Goal: Information Seeking & Learning: Learn about a topic

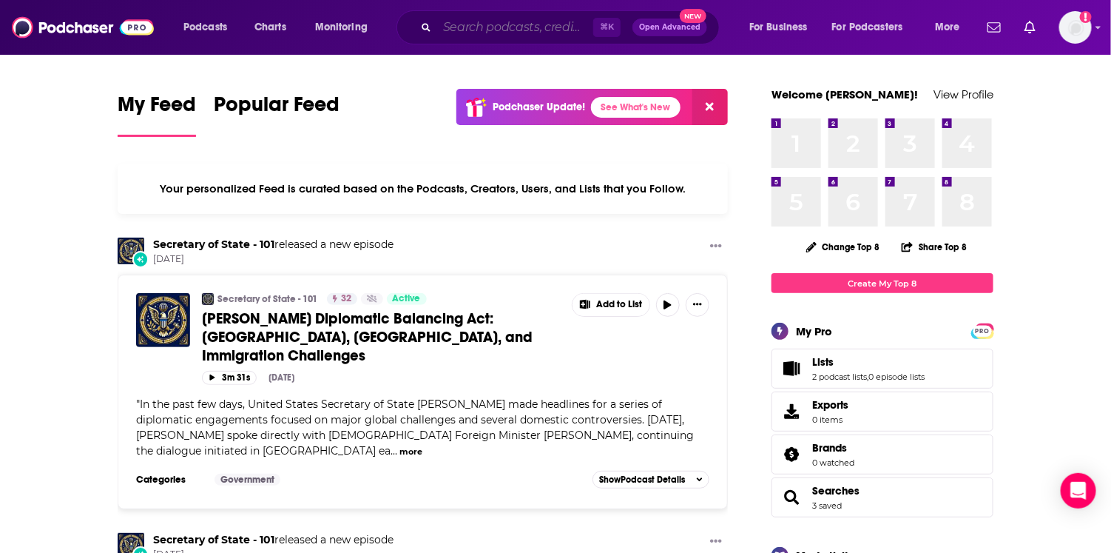
click at [477, 29] on input "Search podcasts, credits, & more..." at bounding box center [515, 28] width 156 height 24
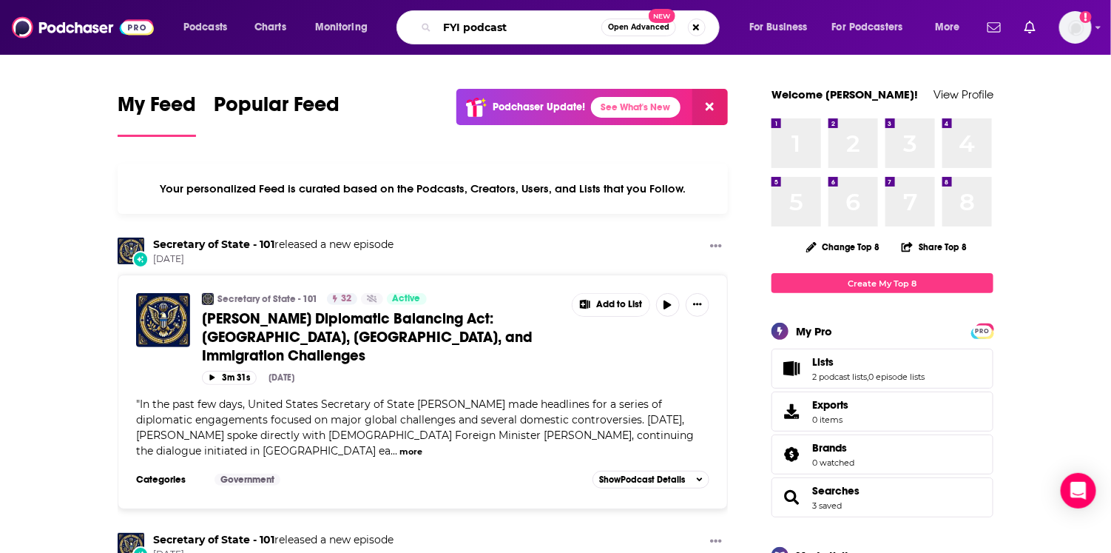
type input "FYI podcast"
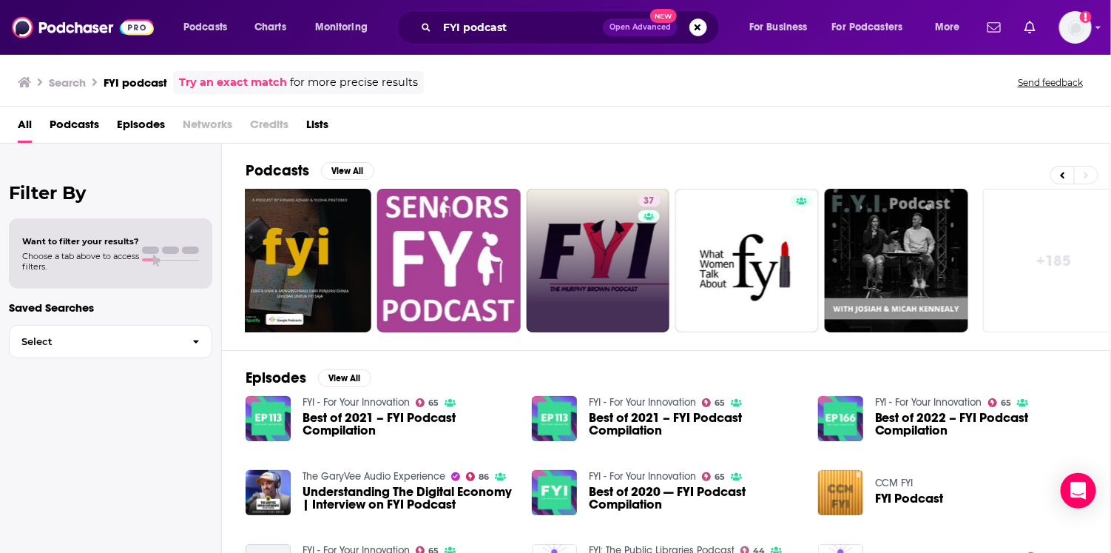
scroll to position [0, 493]
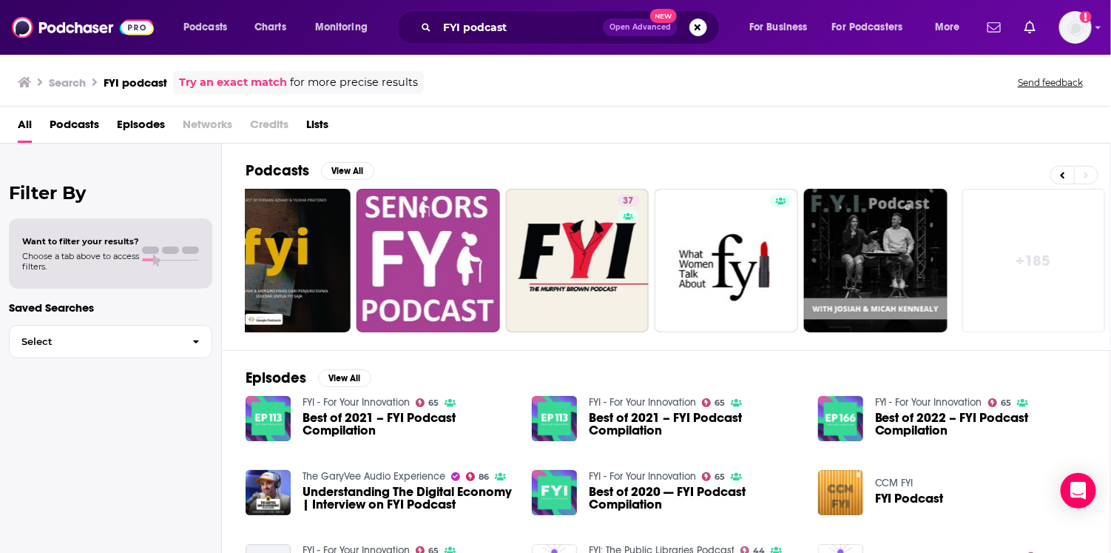
click at [384, 417] on span "Best of 2021 – FYI Podcast Compilation" at bounding box center [409, 423] width 212 height 25
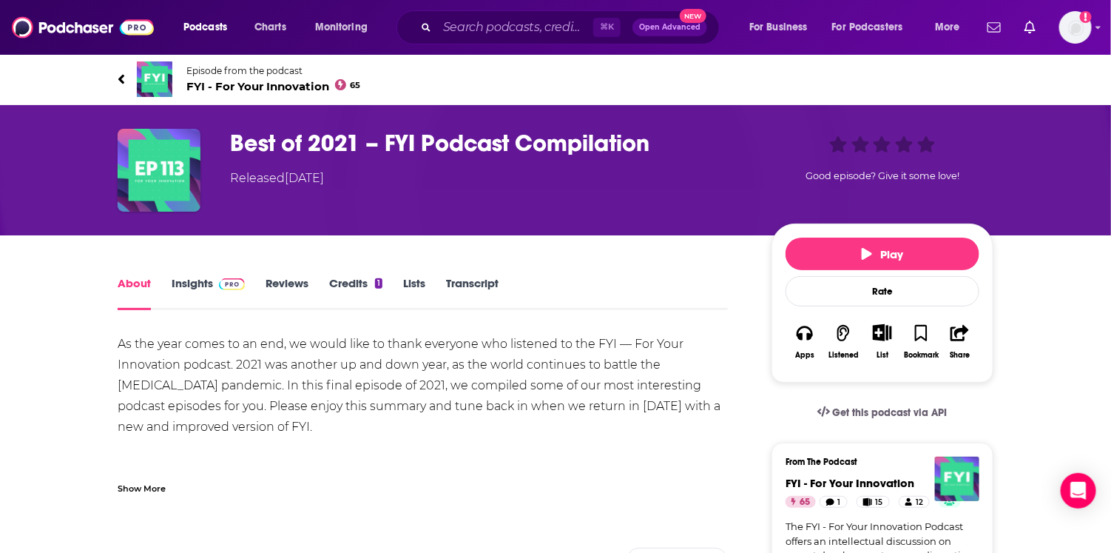
click at [332, 132] on h1 "Best of 2021 – FYI Podcast Compilation" at bounding box center [489, 143] width 518 height 29
click at [268, 84] on span "FYI - For Your Innovation 65" at bounding box center [273, 86] width 175 height 14
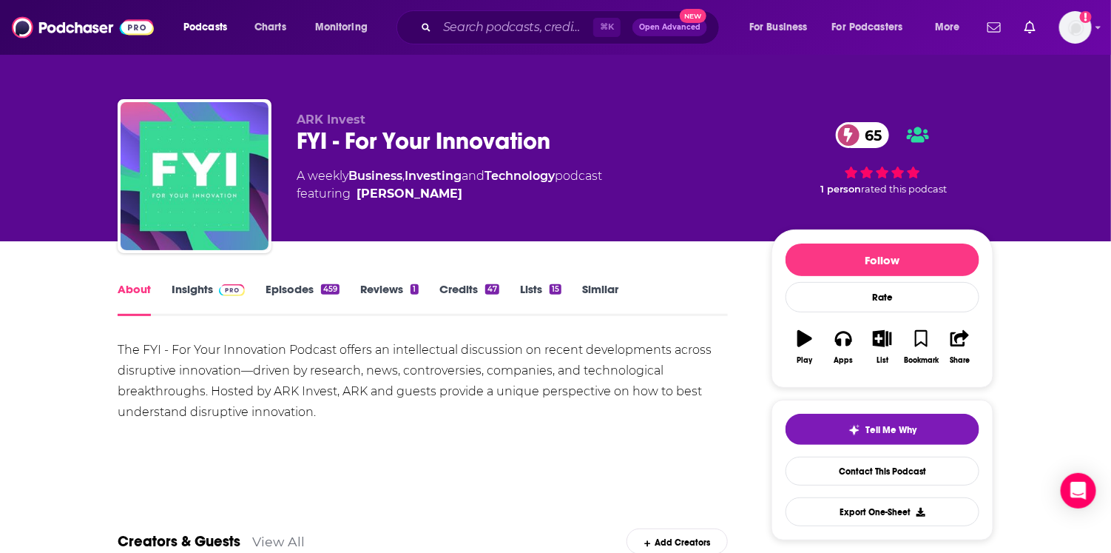
click at [197, 284] on link "Insights" at bounding box center [208, 299] width 73 height 34
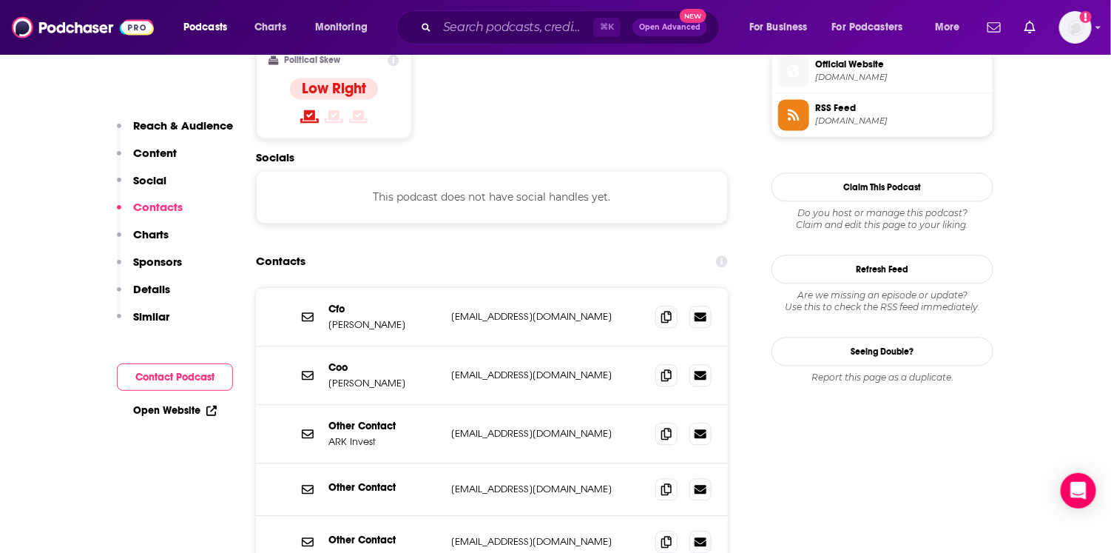
scroll to position [1209, 0]
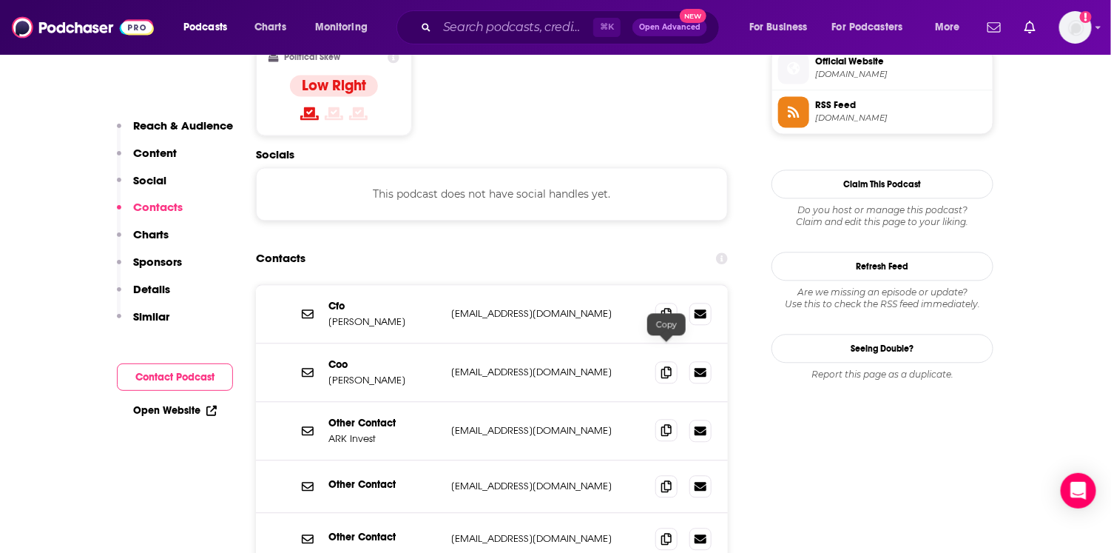
click at [668, 424] on icon at bounding box center [666, 430] width 10 height 12
